Goal: Task Accomplishment & Management: Complete application form

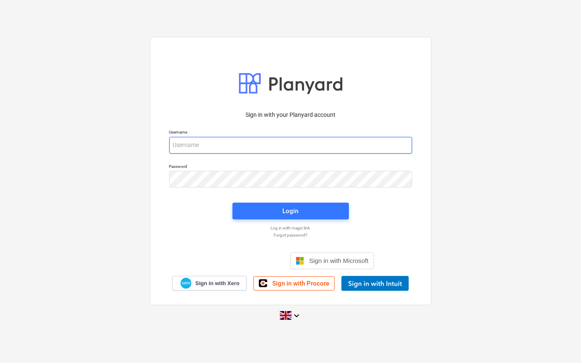
click at [176, 147] on input "email" at bounding box center [290, 145] width 243 height 17
type input "[PERSON_NAME][EMAIL_ADDRESS][PERSON_NAME][DOMAIN_NAME]"
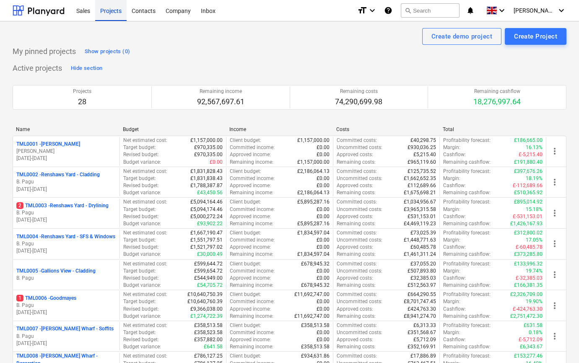
click at [117, 13] on div "Projects" at bounding box center [110, 10] width 31 height 21
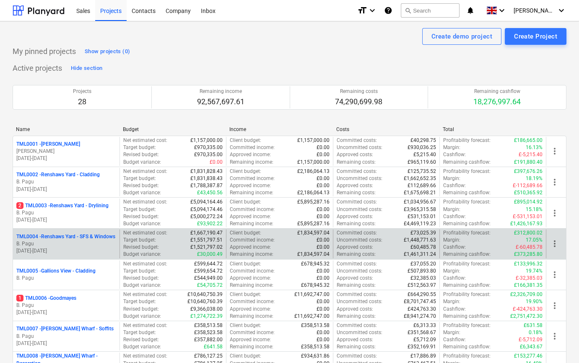
click at [81, 250] on p "[DATE] - [DATE]" at bounding box center [66, 251] width 100 height 7
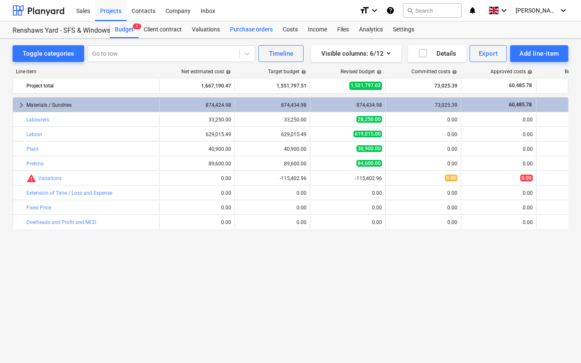
click at [253, 28] on div "Purchase orders" at bounding box center [251, 29] width 53 height 17
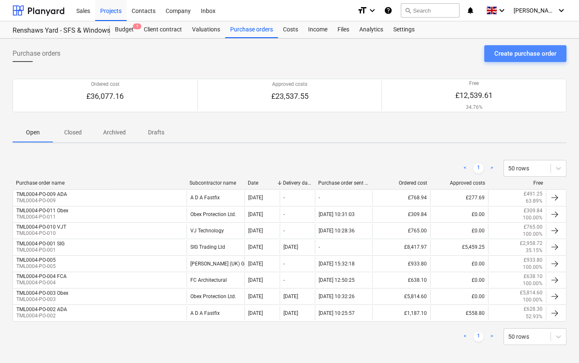
click at [515, 54] on div "Create purchase order" at bounding box center [525, 53] width 62 height 11
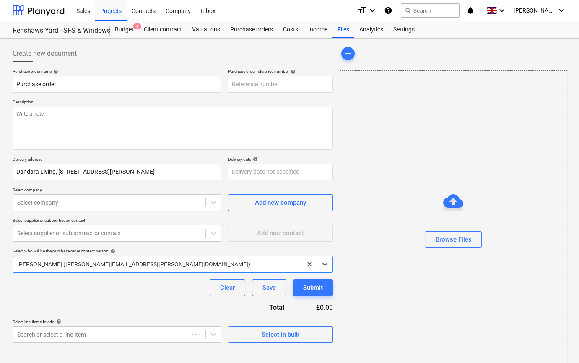
type textarea "x"
type input "TML0004-PO-018"
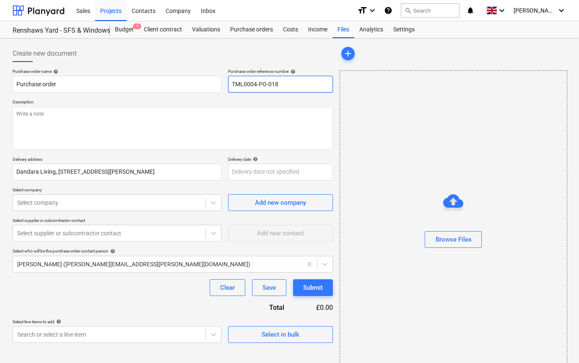
drag, startPoint x: 281, startPoint y: 84, endPoint x: 231, endPoint y: 84, distance: 49.9
click at [231, 84] on input "TML0004-PO-018" at bounding box center [280, 84] width 105 height 17
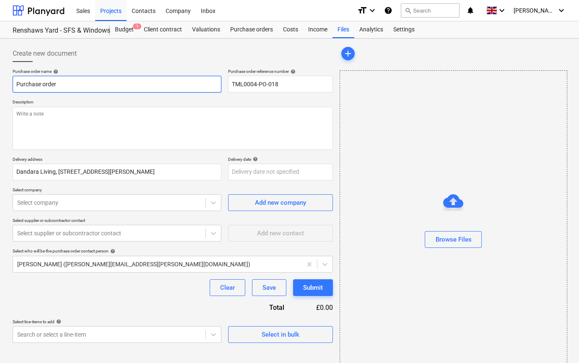
drag, startPoint x: 59, startPoint y: 85, endPoint x: 7, endPoint y: 87, distance: 52.0
click at [7, 87] on div "Create new document Purchase order name help Purchase order Purchase order refe…" at bounding box center [289, 211] width 579 height 344
type textarea "x"
paste input "TML0004-PO-018"
type textarea "x"
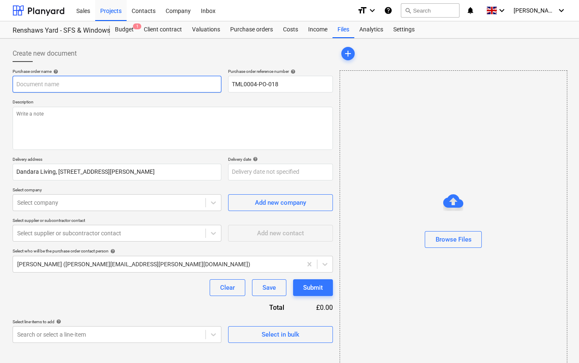
type input "TML0004-PO-018"
type textarea "x"
type input "TML0004-PO-018"
type textarea "x"
type input "TML0004-PO-018 O"
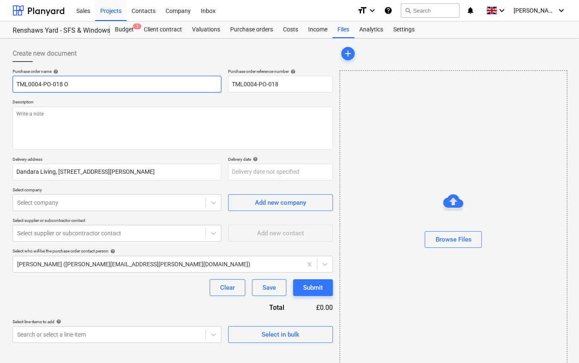
type textarea "x"
type input "TML0004-PO-018 Ob"
type textarea "x"
type input "TML0004-PO-018 Obe"
type textarea "x"
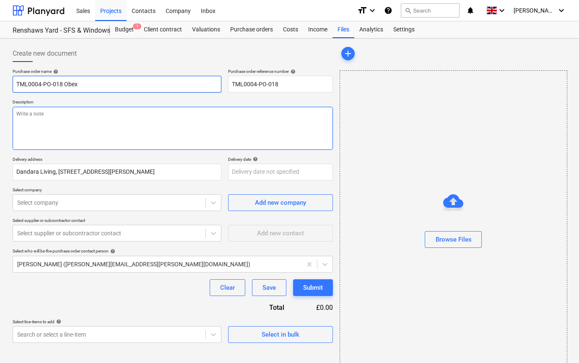
type input "TML0004-PO-018 Obex"
click at [15, 115] on textarea at bounding box center [173, 128] width 320 height 43
type textarea "x"
type textarea "S"
type textarea "x"
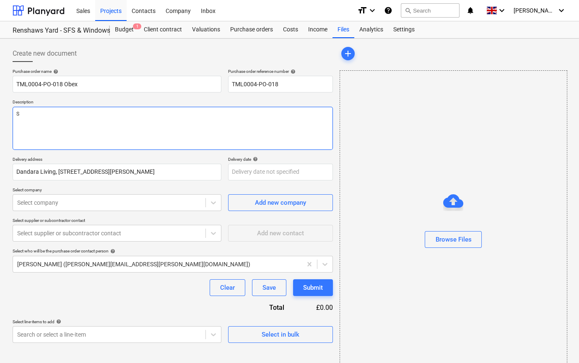
type textarea "Si"
type textarea "x"
type textarea "Sit"
type textarea "x"
type textarea "Site"
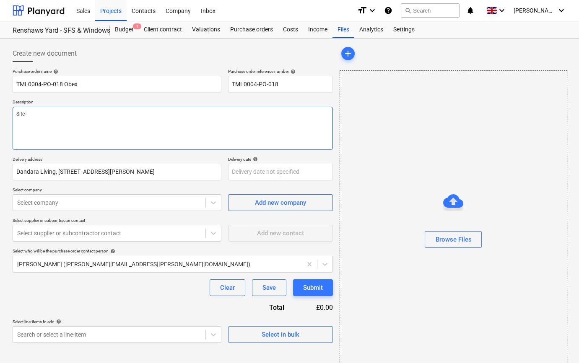
type textarea "x"
type textarea "Site"
type textarea "x"
type textarea "Site c"
type textarea "x"
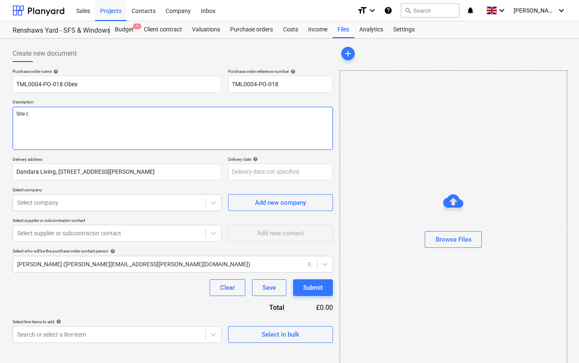
type textarea "Site co"
type textarea "x"
type textarea "Site con"
type textarea "x"
type textarea "Site cont"
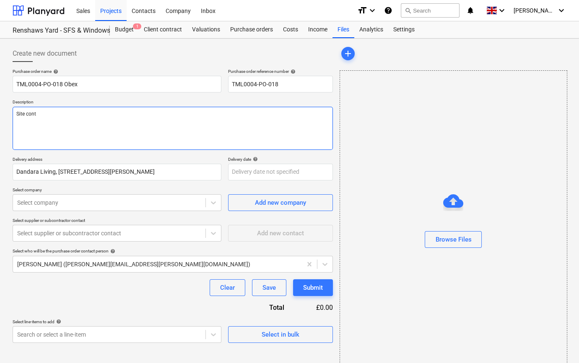
type textarea "x"
type textarea "Site conta"
type textarea "x"
type textarea "Site contac"
type textarea "x"
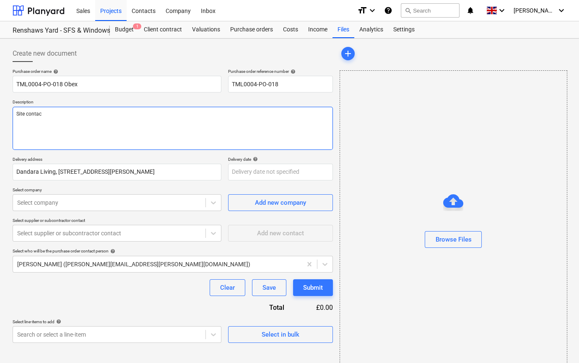
type textarea "Site contact"
type textarea "x"
type textarea "Site contact"
type textarea "x"
type textarea "Site contact P"
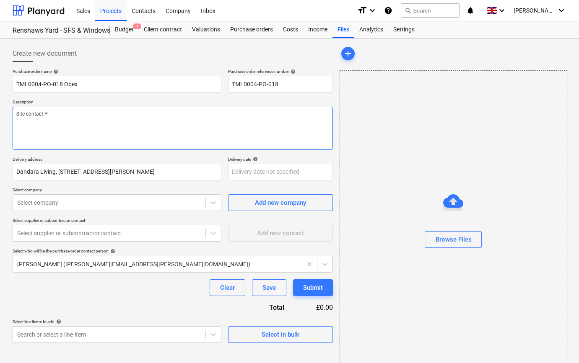
type textarea "x"
type textarea "Site contact [PERSON_NAME]"
type textarea "x"
type textarea "Site contact P"
type textarea "x"
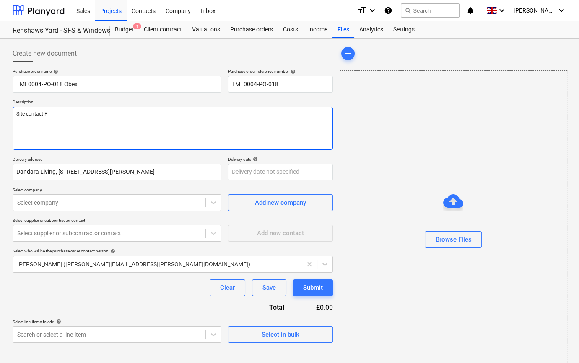
type textarea "Site contact Pe"
type textarea "x"
type textarea "Site contact Ped"
type textarea "x"
type textarea "Site contact Pedz"
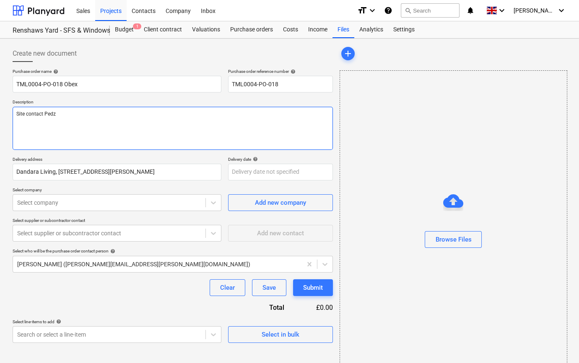
type textarea "x"
type textarea "Site contact Pedzi"
type textarea "x"
type textarea "Site contact Pedzi"
type textarea "x"
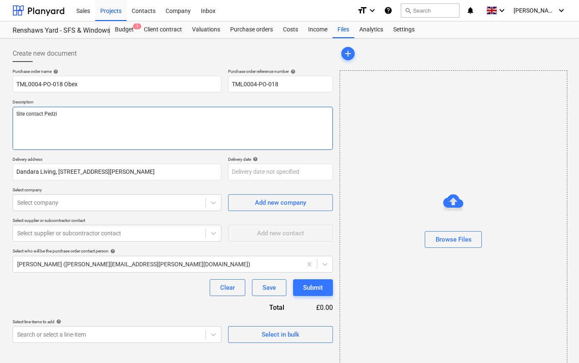
type textarea "Site contact Pedzi 0"
type textarea "x"
type textarea "Site contact Pedzi 07"
type textarea "x"
type textarea "Site contact Pedzi 075"
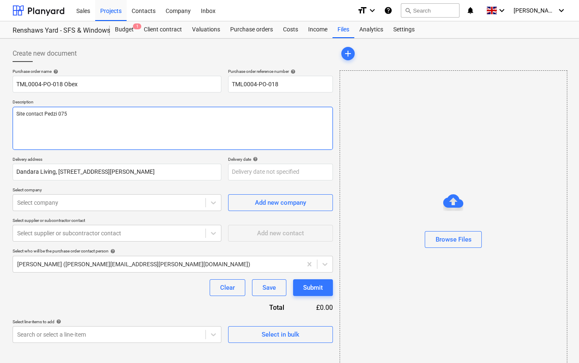
type textarea "x"
type textarea "Site contact Pedzi 0754"
type textarea "x"
type textarea "Site contact Pedzi 07547"
type textarea "x"
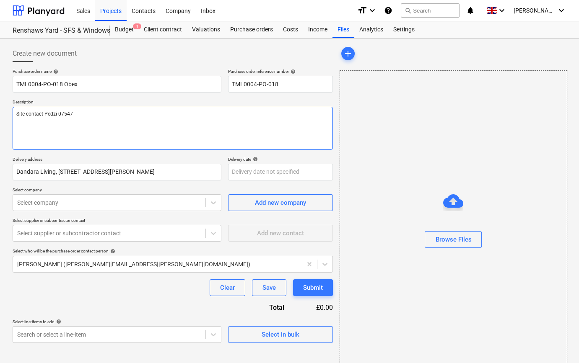
type textarea "Site contact Pedzi 07547"
type textarea "x"
type textarea "Site contact Pedzi 07547 6"
type textarea "x"
type textarea "Site contact Pedzi [PHONE_NUMBER]"
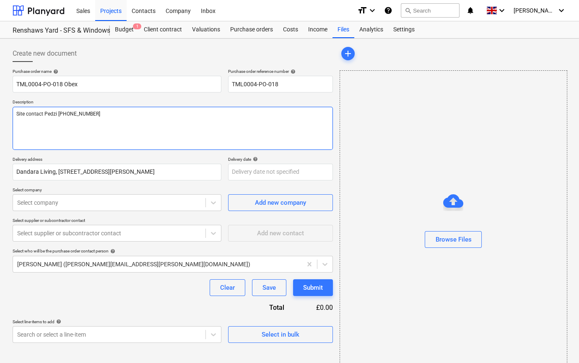
type textarea "x"
type textarea "Site contact Pedzi [PHONE_NUMBER]"
type textarea "x"
type textarea "Site contact Pedzi [PHONE_NUMBER]"
type textarea "x"
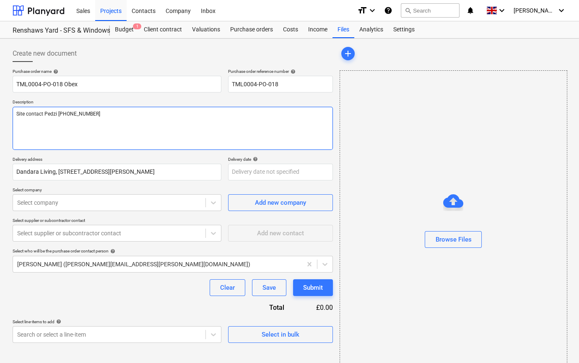
type textarea "Site contact Pedzi [PHONE_NUMBER]"
type textarea "x"
type textarea "Site contact Pedzi [PHONE_NUMBER]"
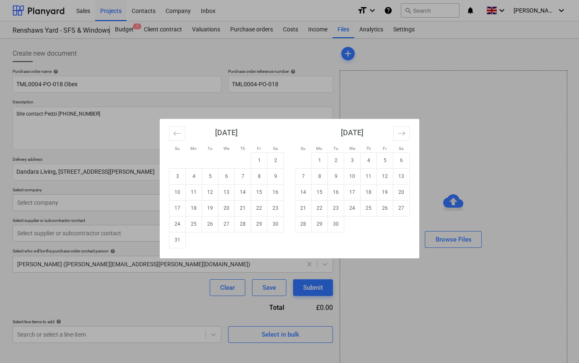
click at [235, 171] on body "Sales Projects Contacts Company Inbox format_size keyboard_arrow_down help sear…" at bounding box center [289, 181] width 579 height 363
click at [259, 196] on td "15" at bounding box center [259, 192] width 16 height 16
type textarea "x"
type input "[DATE]"
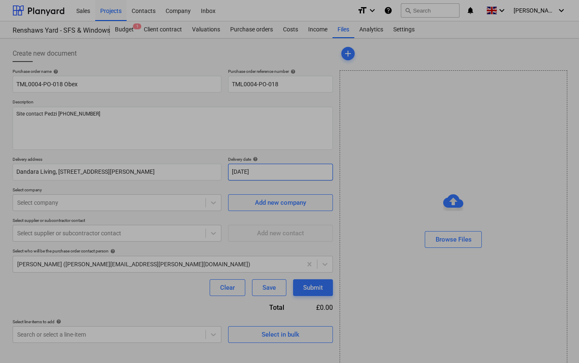
click at [235, 171] on body "Sales Projects Contacts Company Inbox format_size keyboard_arrow_down help sear…" at bounding box center [289, 181] width 579 height 363
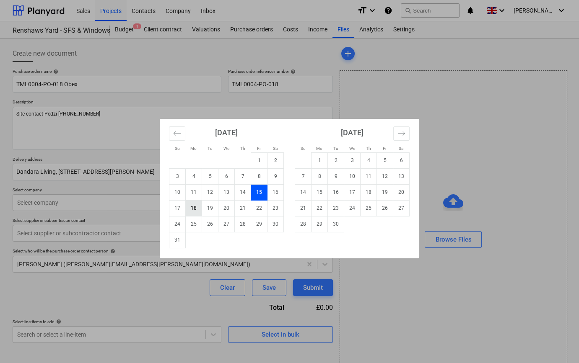
click at [188, 207] on td "18" at bounding box center [194, 208] width 16 height 16
type textarea "x"
type input "[DATE]"
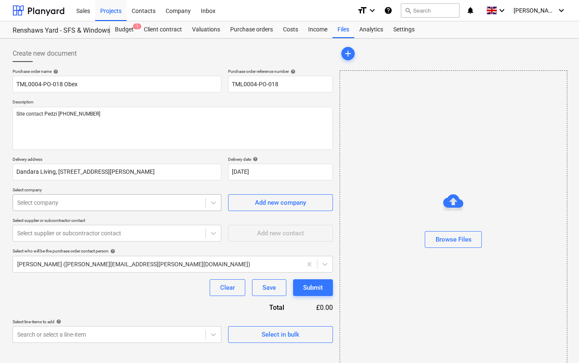
click at [118, 204] on div at bounding box center [109, 203] width 184 height 8
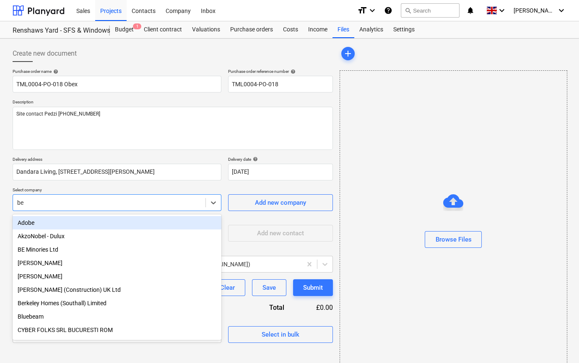
type input "b"
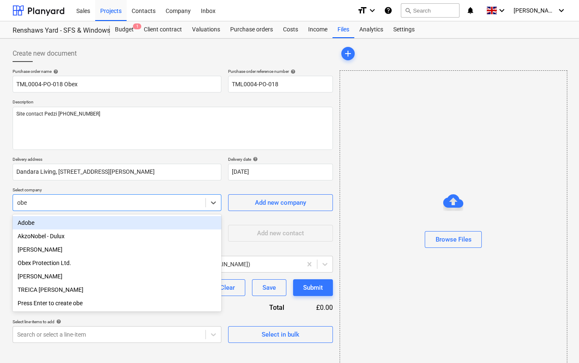
type input "obex"
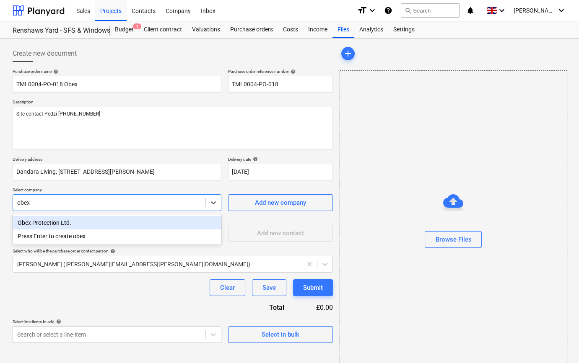
click at [37, 223] on div "Obex Protection Ltd." at bounding box center [117, 222] width 209 height 13
type textarea "x"
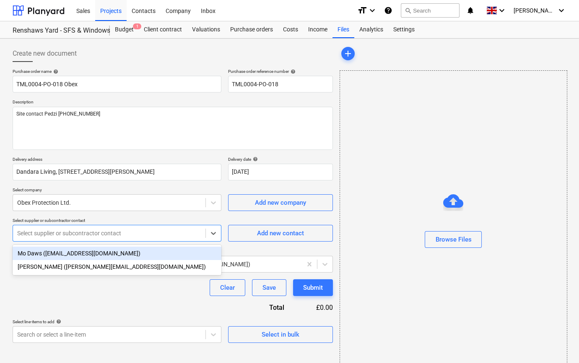
click at [40, 233] on div at bounding box center [109, 233] width 184 height 8
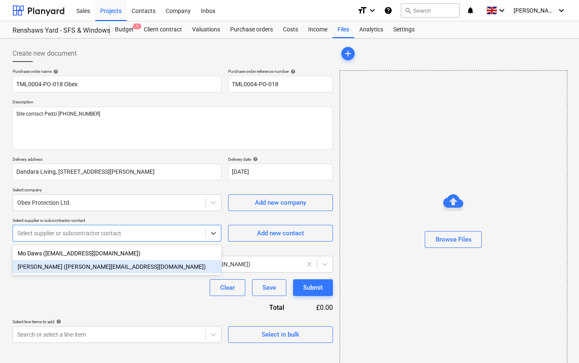
click at [34, 269] on div "[PERSON_NAME] ([PERSON_NAME][EMAIL_ADDRESS][DOMAIN_NAME])" at bounding box center [117, 266] width 209 height 13
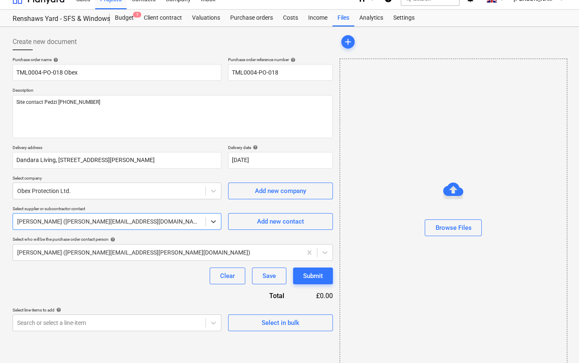
scroll to position [18, 0]
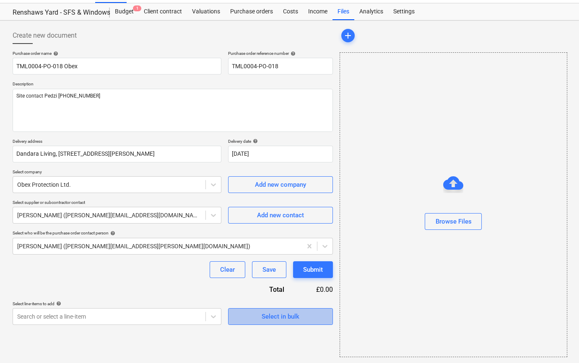
click at [265, 319] on div "Select in bulk" at bounding box center [280, 316] width 38 height 11
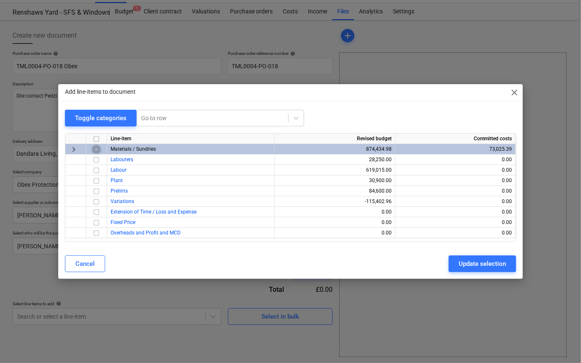
click at [95, 147] on input "checkbox" at bounding box center [96, 150] width 10 height 10
click at [475, 260] on div "Update selection" at bounding box center [482, 263] width 47 height 11
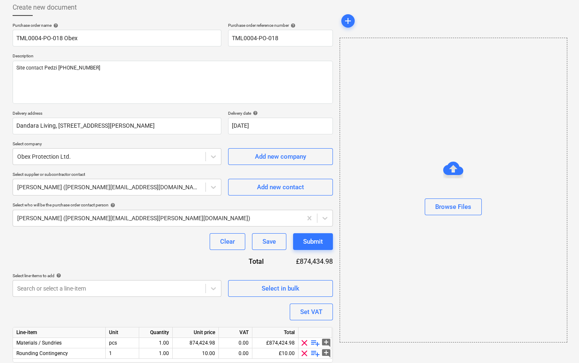
scroll to position [75, 0]
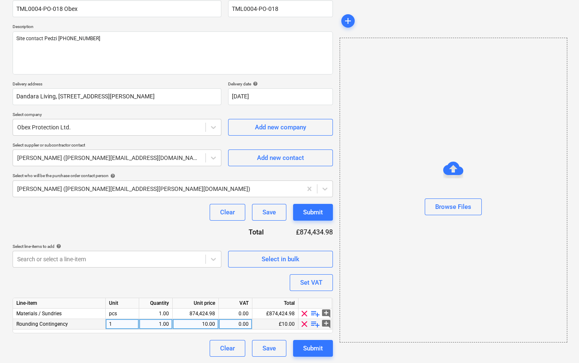
click at [302, 327] on span "clear" at bounding box center [304, 324] width 10 height 10
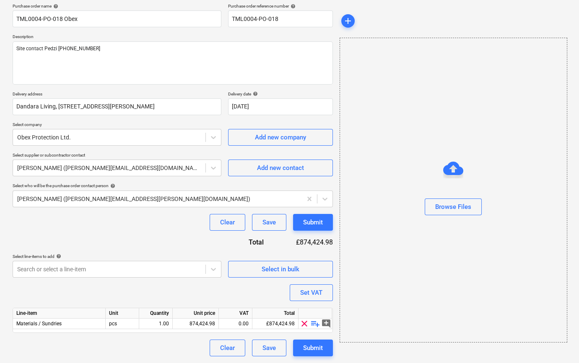
scroll to position [65, 0]
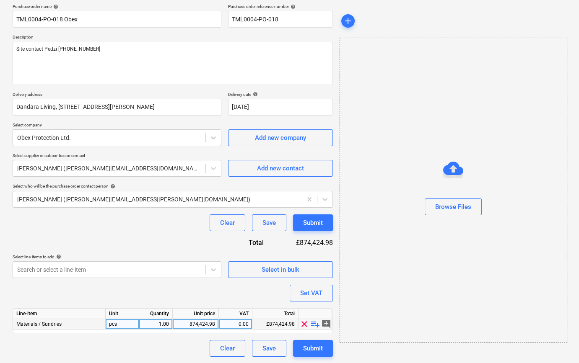
click at [313, 326] on span "playlist_add" at bounding box center [315, 324] width 10 height 10
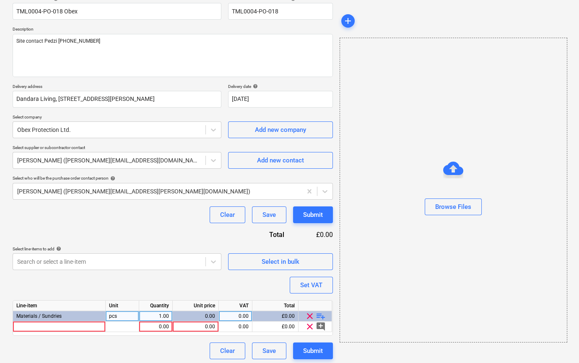
scroll to position [75, 0]
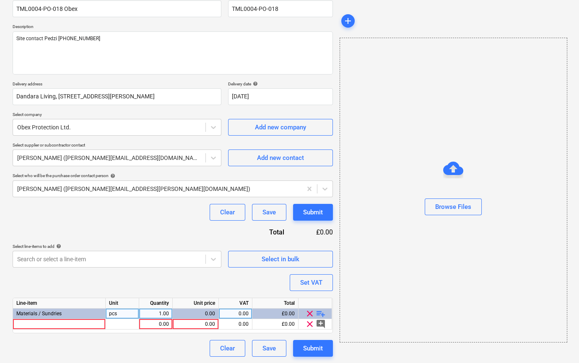
type textarea "x"
click at [32, 324] on div at bounding box center [59, 324] width 93 height 10
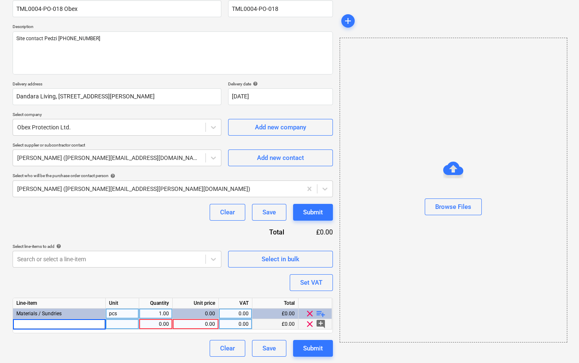
type input "OBEX CORTEX 0500FR Interface Sealing Membrane - Class B-s3,d0 400mm"
type textarea "x"
type input "roll"
type textarea "x"
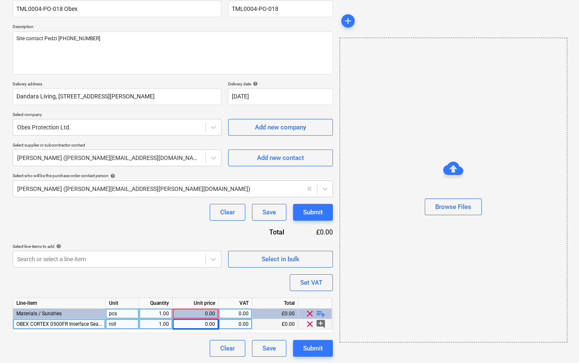
click at [198, 324] on div "0.00" at bounding box center [195, 324] width 39 height 10
type input "77.46"
type textarea "x"
type input "20"
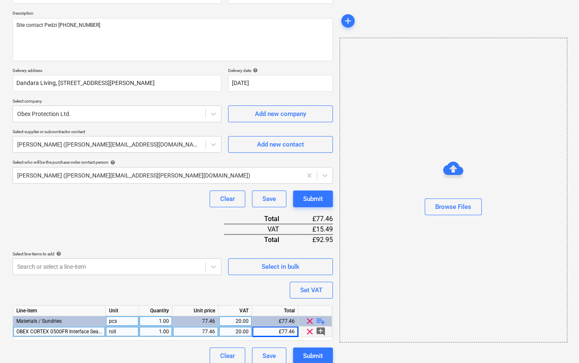
scroll to position [96, 0]
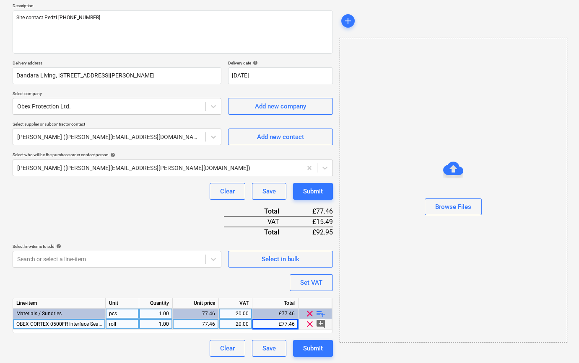
click at [318, 313] on span "playlist_add" at bounding box center [320, 314] width 10 height 10
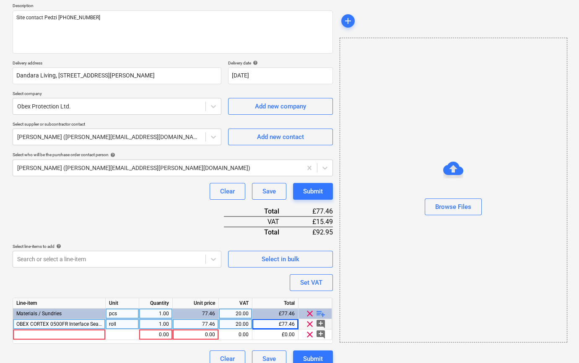
type textarea "x"
click at [24, 337] on div at bounding box center [59, 335] width 93 height 10
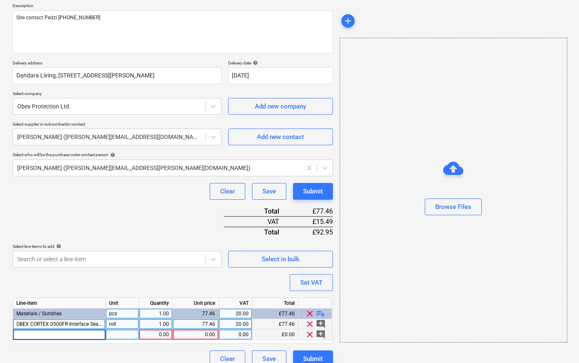
type input "OBEX CORTEX 0500FR Interface Sealing Membrane - Class B-s3,d0 200mm"
type textarea "x"
type input "roll"
type textarea "x"
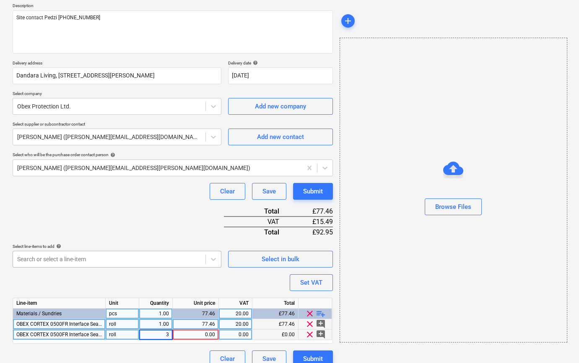
type input "30"
click at [318, 313] on span "playlist_add" at bounding box center [320, 314] width 10 height 10
type textarea "x"
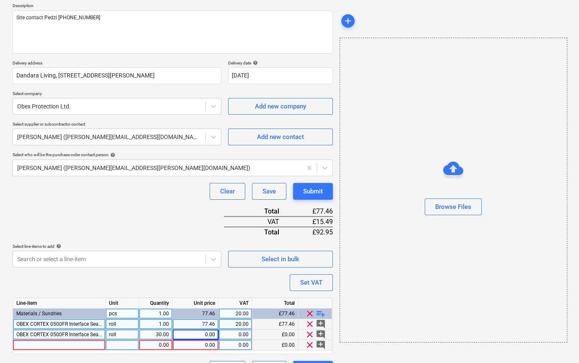
click at [34, 345] on div at bounding box center [59, 345] width 93 height 10
type input "OBEX CORTEX 0771FR Paste Adhesive - Class B-s1,d0 (12)"
type textarea "x"
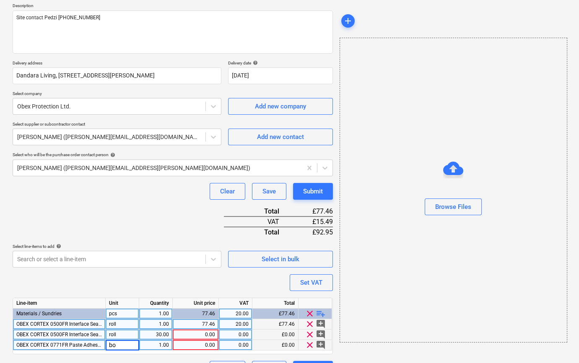
type input "box"
type textarea "x"
type input "15"
type textarea "x"
click at [196, 336] on div "0.00" at bounding box center [195, 335] width 39 height 10
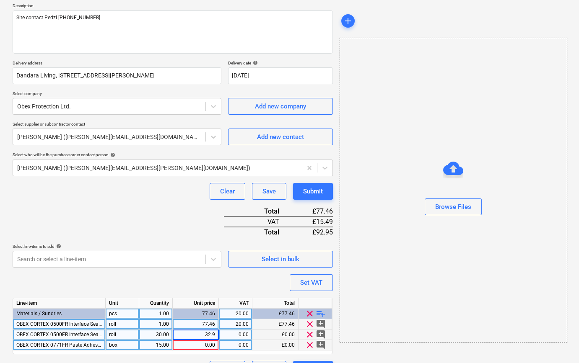
type input "32.91"
type textarea "x"
type input "20"
click at [208, 345] on div "0.00" at bounding box center [195, 345] width 39 height 10
type textarea "x"
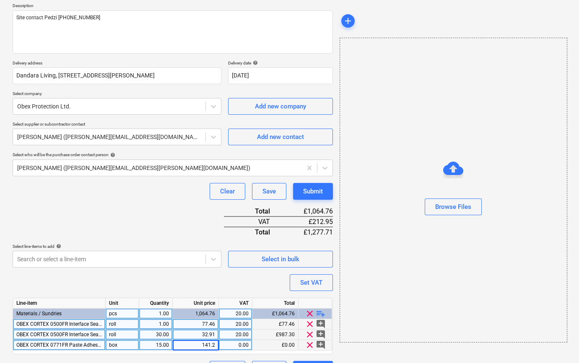
type input "141.24"
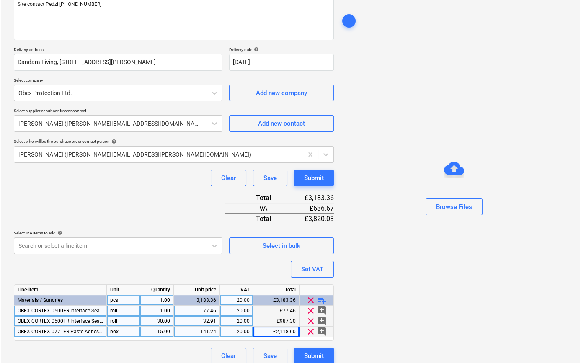
scroll to position [117, 0]
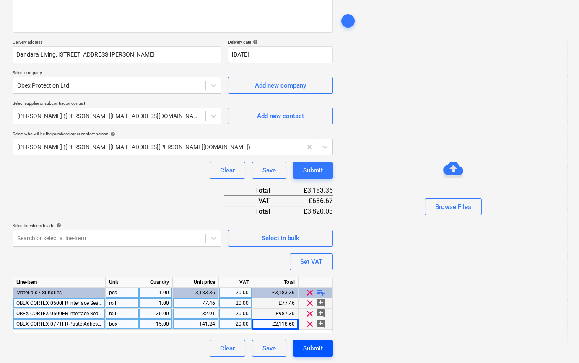
click at [317, 348] on div "Submit" at bounding box center [313, 348] width 20 height 11
type textarea "x"
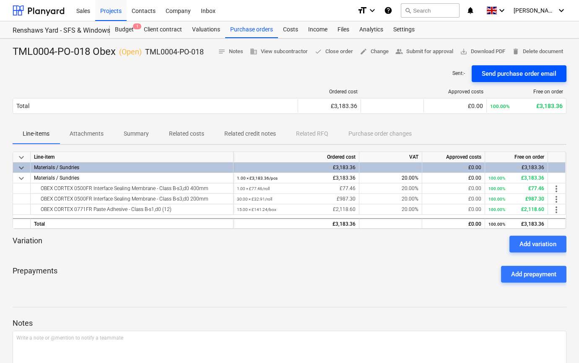
click at [524, 75] on div "Send purchase order email" at bounding box center [518, 73] width 75 height 11
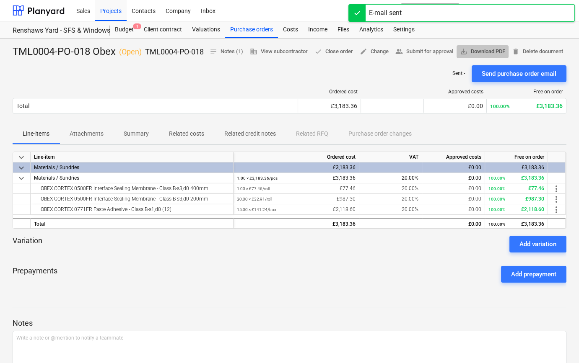
click at [505, 48] on span "save_alt Download PDF" at bounding box center [482, 52] width 45 height 10
